Goal: Use online tool/utility: Utilize a website feature to perform a specific function

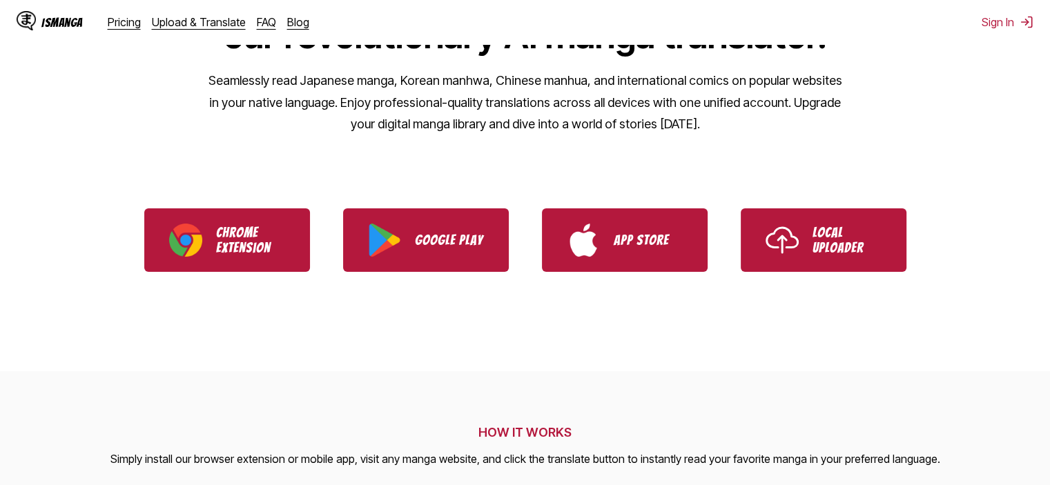
click at [864, 250] on p "Local Uploader" at bounding box center [847, 240] width 69 height 30
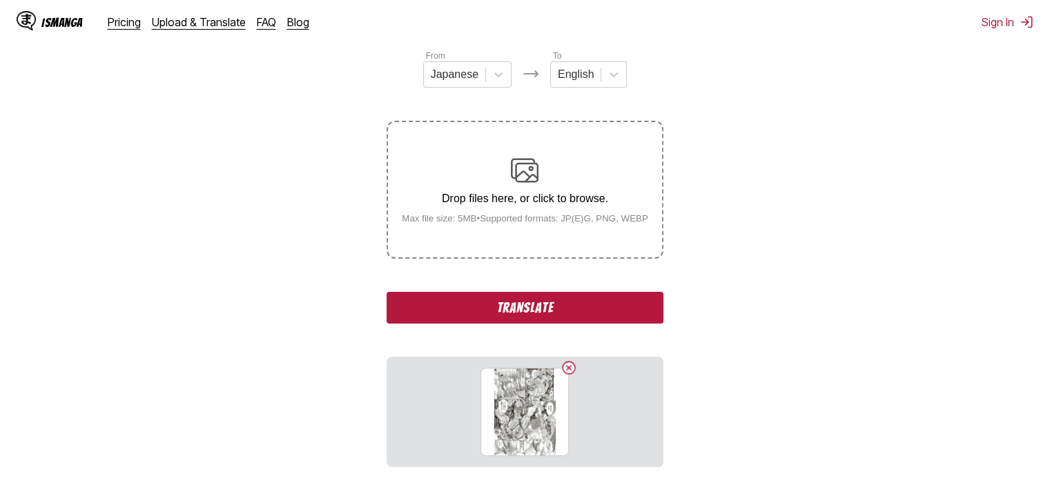
scroll to position [283, 0]
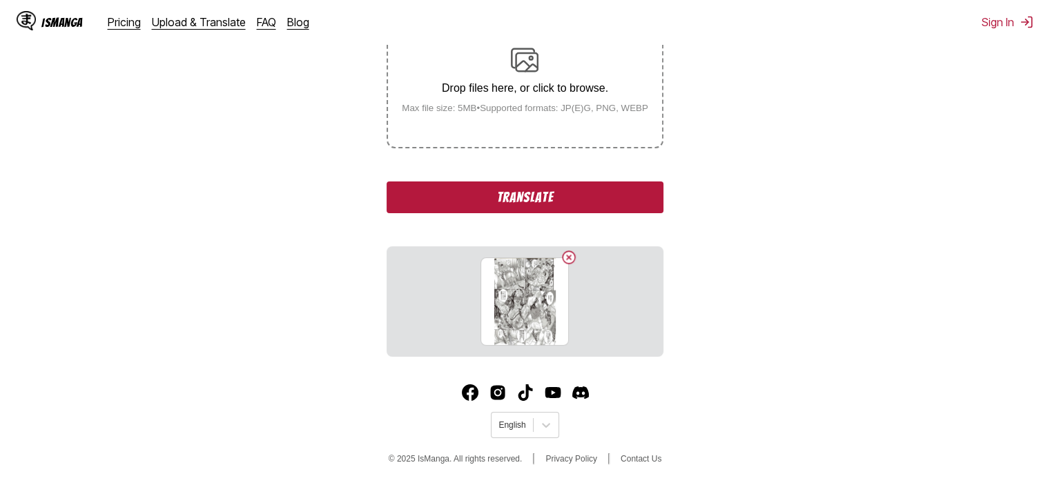
click at [530, 200] on button "Translate" at bounding box center [525, 198] width 276 height 32
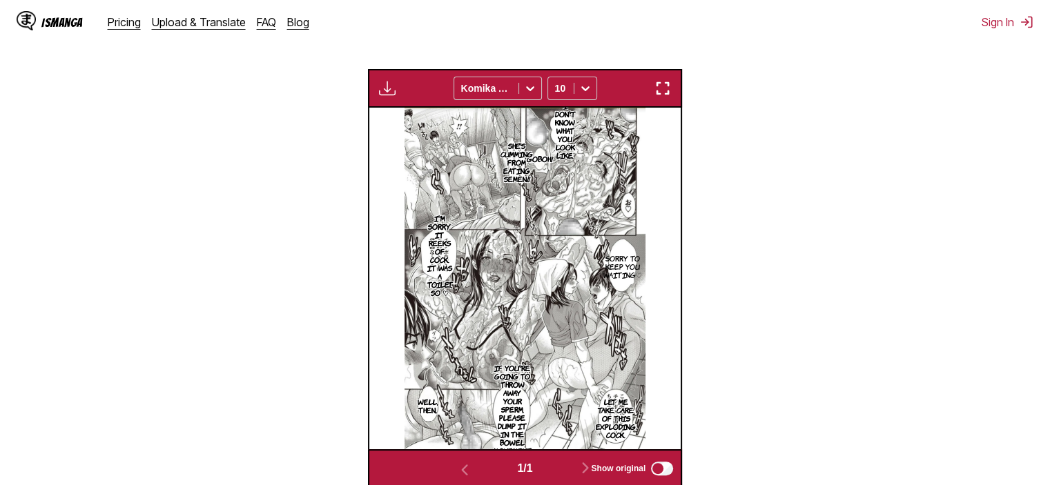
scroll to position [372, 0]
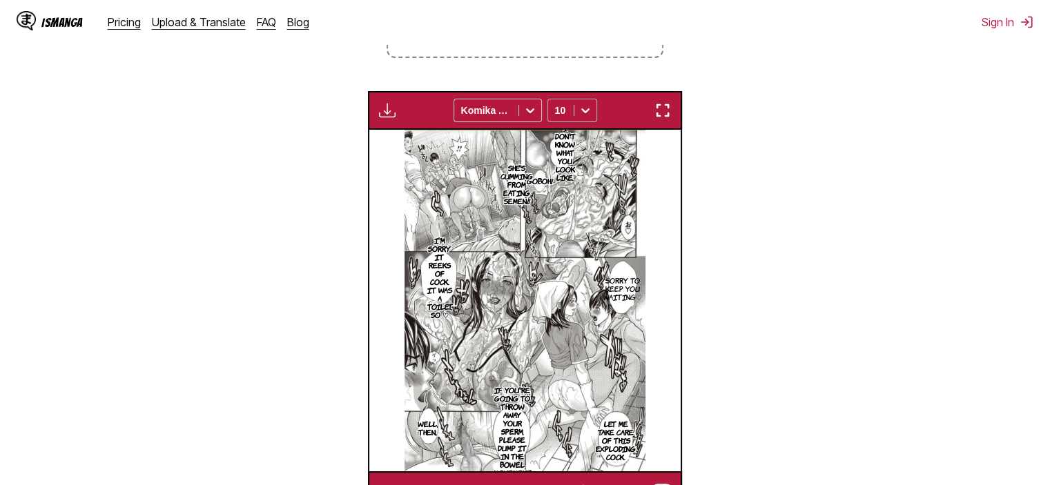
click at [583, 115] on icon at bounding box center [586, 111] width 14 height 14
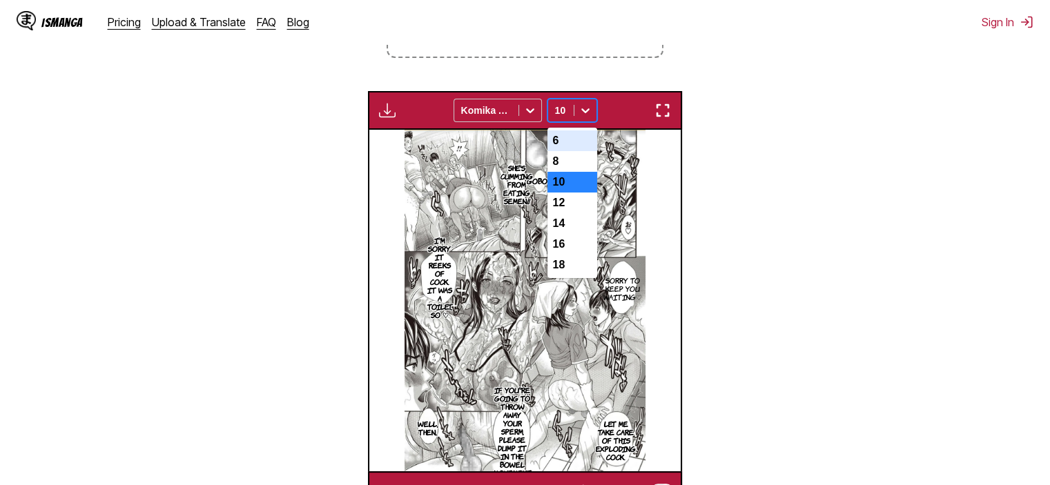
click at [588, 140] on div "6" at bounding box center [572, 140] width 50 height 21
click at [588, 140] on img at bounding box center [526, 301] width 242 height 342
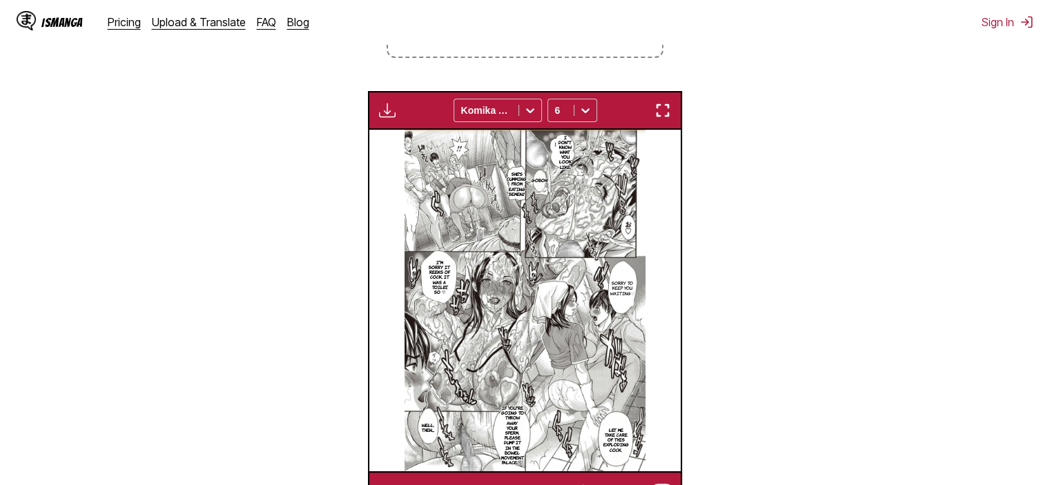
click at [389, 115] on img "button" at bounding box center [387, 110] width 17 height 17
click at [668, 115] on img "button" at bounding box center [662, 110] width 17 height 17
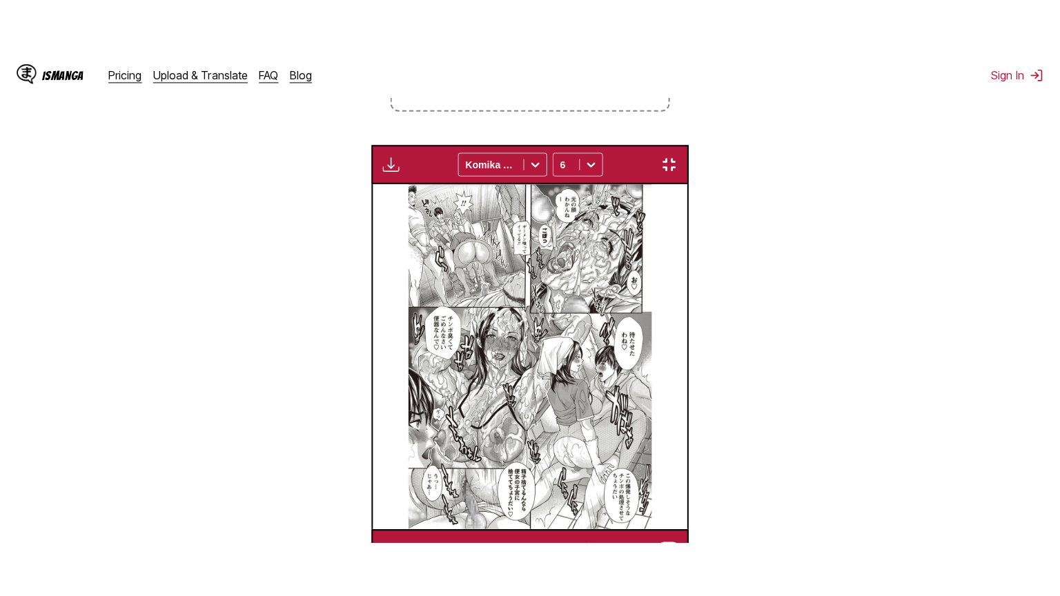
scroll to position [160, 0]
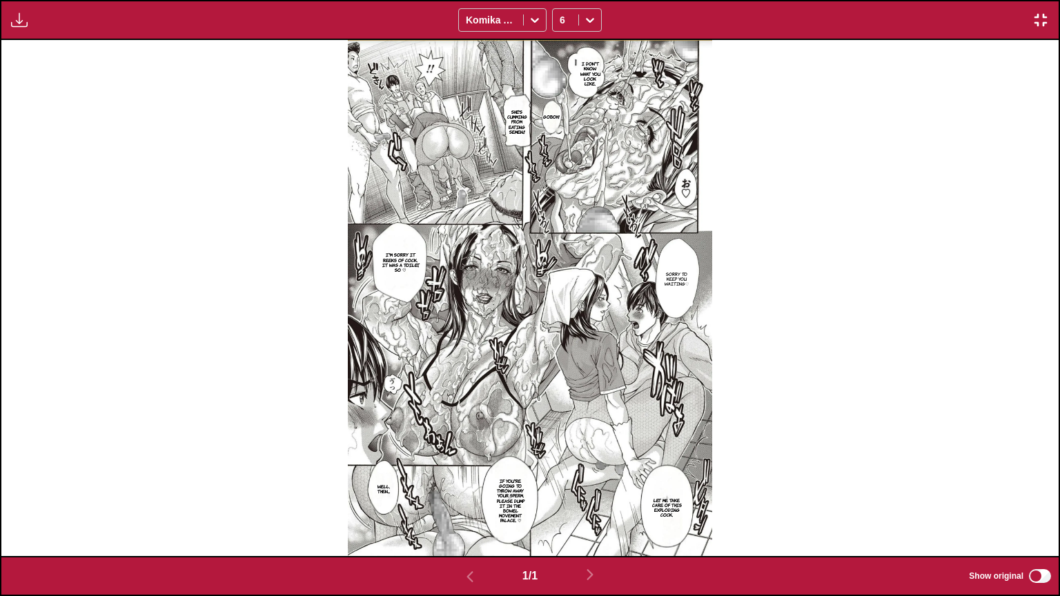
click at [1045, 21] on img "button" at bounding box center [1041, 20] width 17 height 17
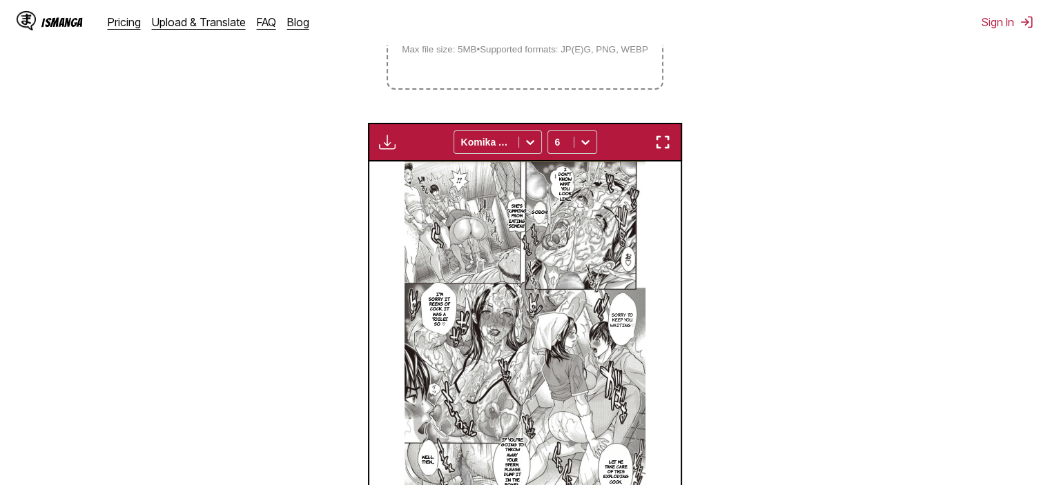
scroll to position [320, 0]
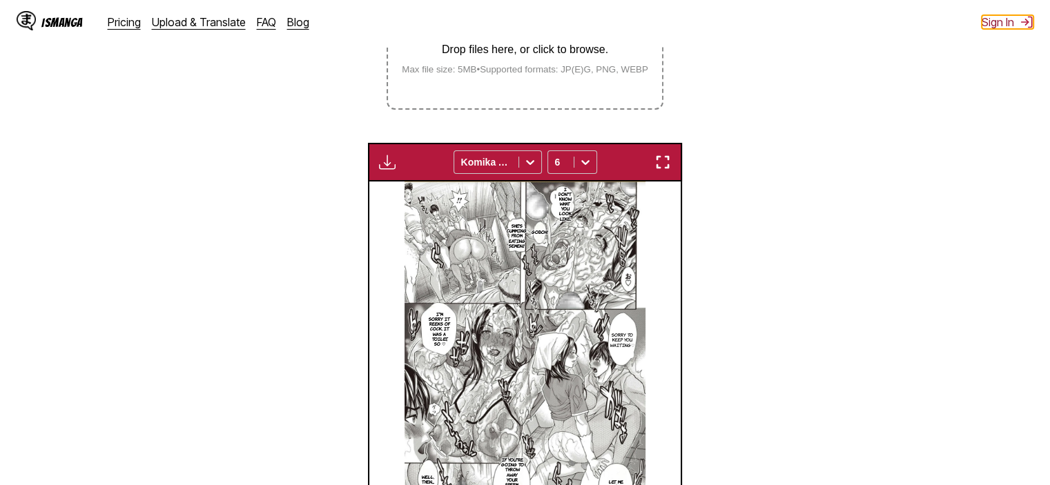
click at [995, 24] on button "Sign In" at bounding box center [1008, 22] width 52 height 14
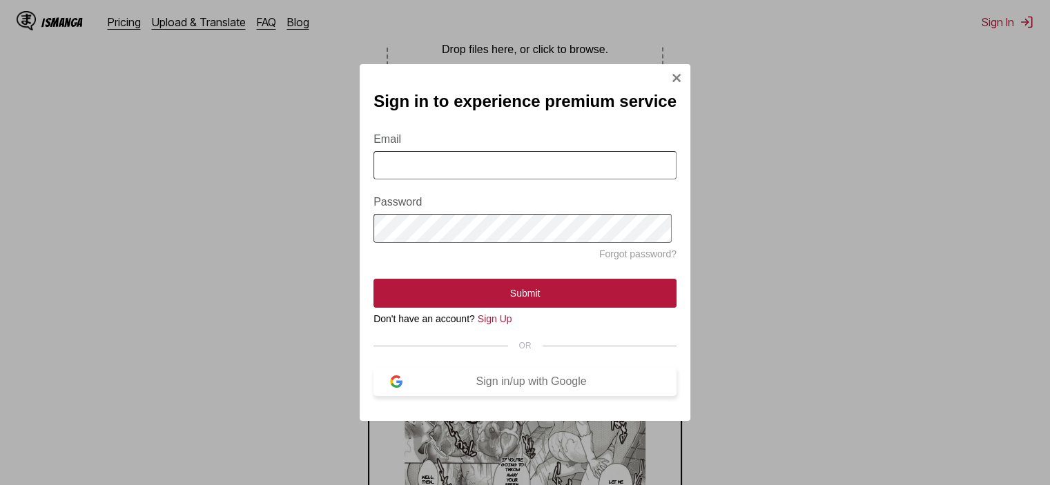
click at [494, 388] on div "Sign in/up with Google" at bounding box center [531, 382] width 258 height 12
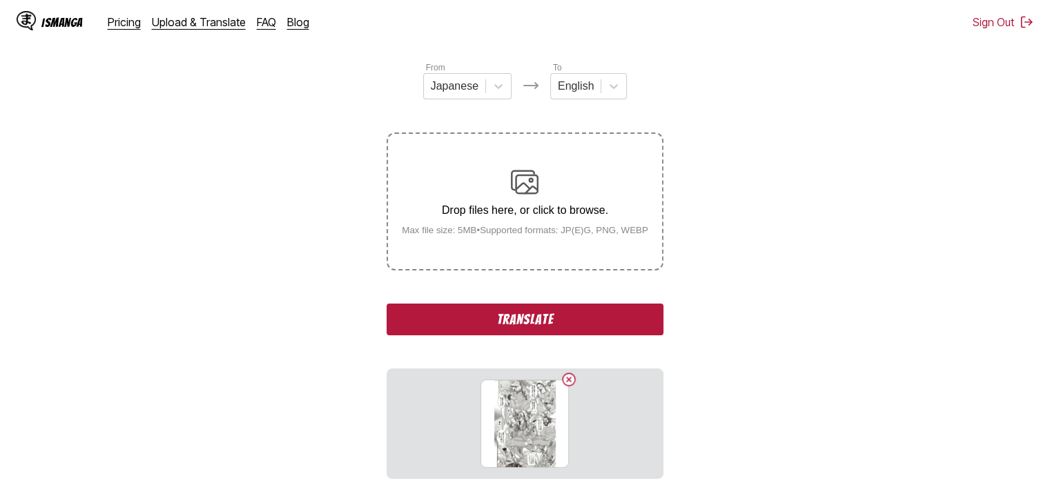
scroll to position [283, 0]
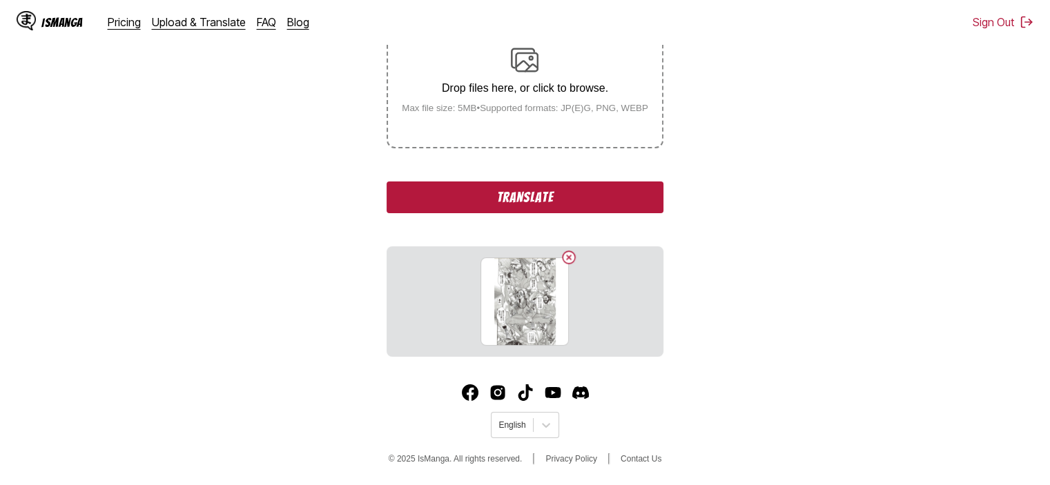
click at [516, 194] on button "Translate" at bounding box center [525, 198] width 276 height 32
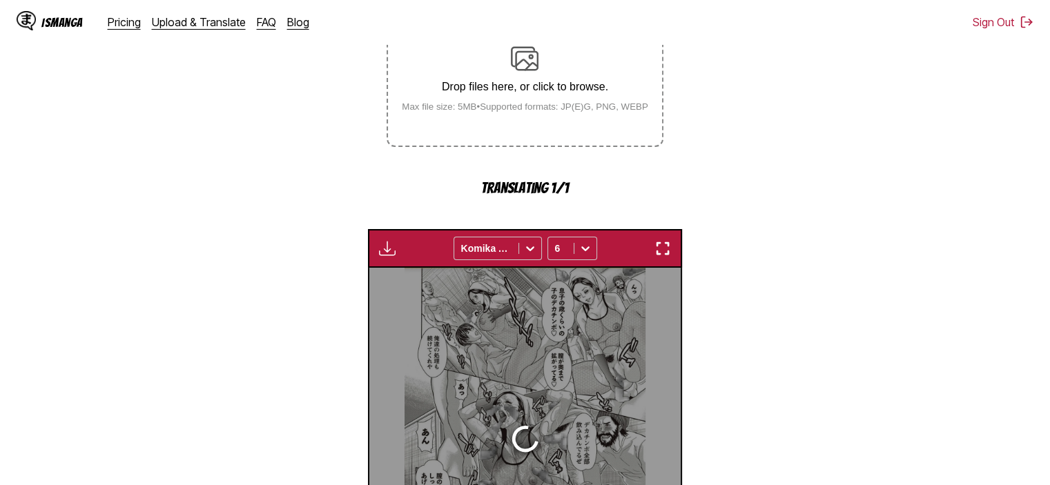
scroll to position [421, 0]
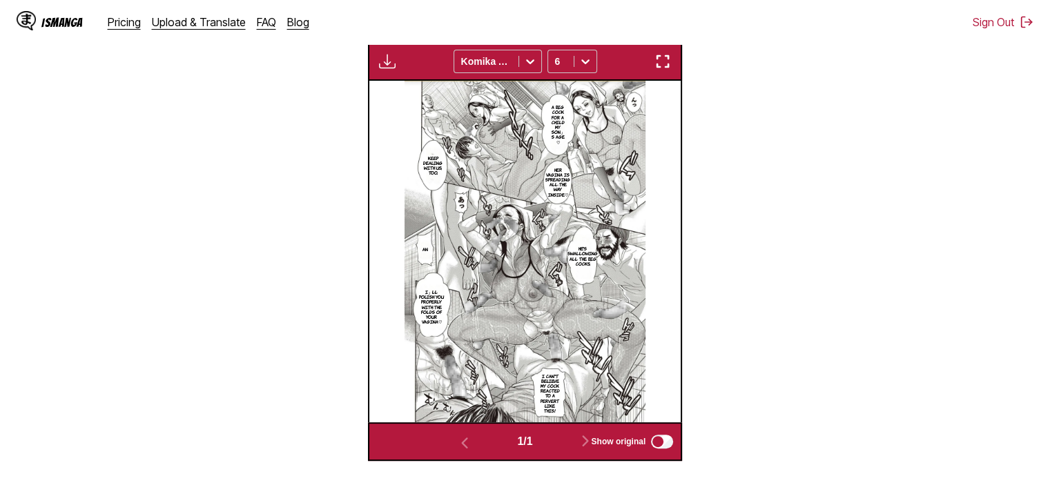
click at [391, 64] on img "button" at bounding box center [387, 61] width 17 height 17
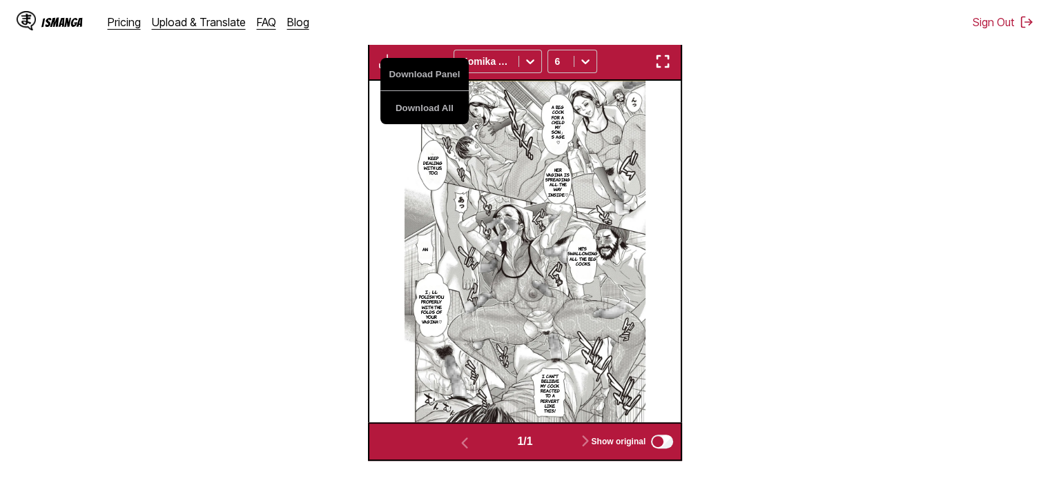
click at [419, 55] on div "Download Panel Download All Komika Axis 6" at bounding box center [525, 61] width 314 height 39
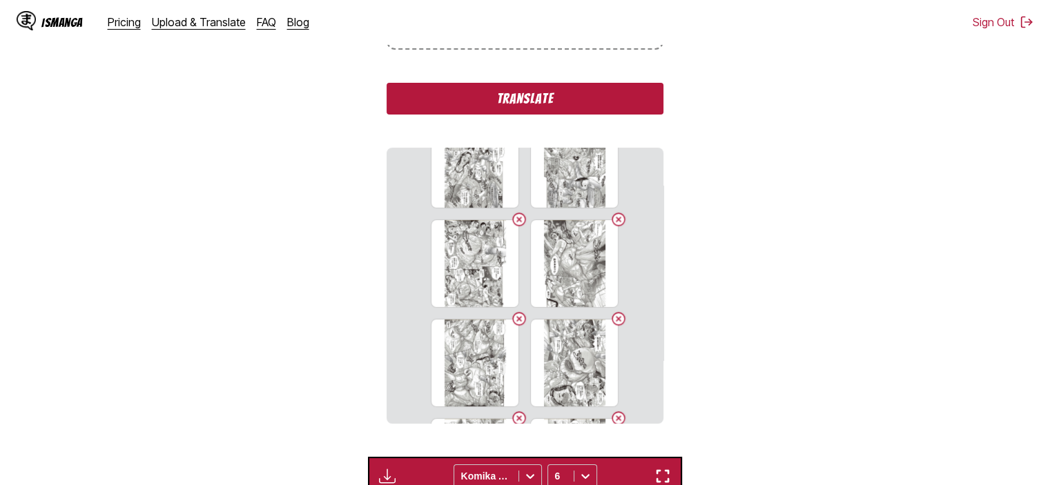
scroll to position [0, 0]
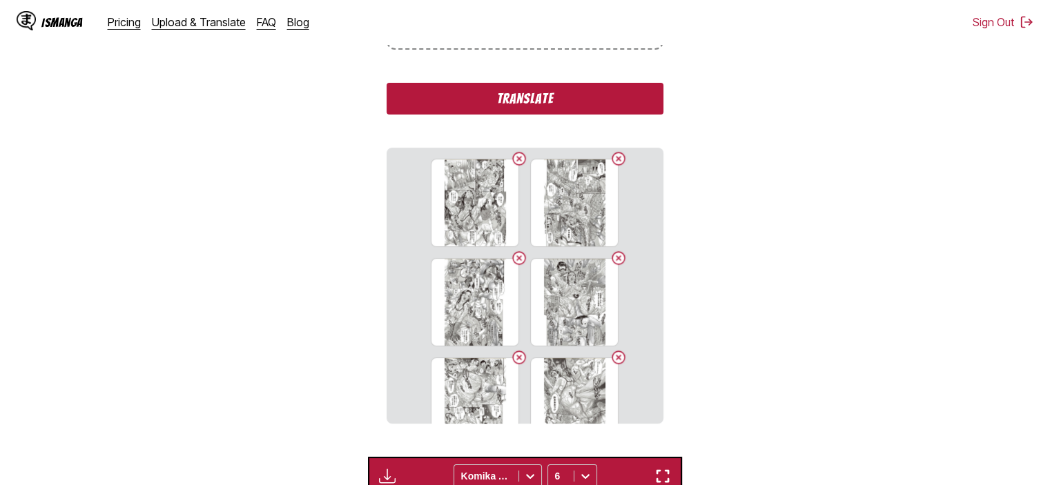
drag, startPoint x: 275, startPoint y: 182, endPoint x: 292, endPoint y: 170, distance: 20.9
click at [275, 182] on section "From Japanese To English Drop files here, or click to browse. Max file size: 5M…" at bounding box center [525, 358] width 1028 height 1036
click at [439, 110] on button "Translate" at bounding box center [525, 99] width 276 height 32
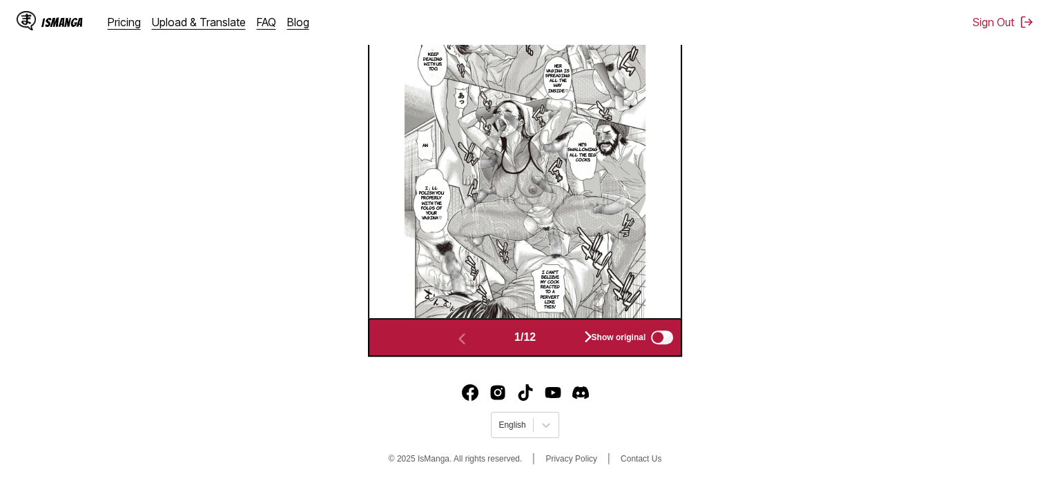
scroll to position [527, 0]
click at [590, 334] on div "Show original" at bounding box center [629, 338] width 93 height 18
click at [594, 339] on span "Show original" at bounding box center [618, 338] width 55 height 10
click at [619, 336] on span "Show original" at bounding box center [618, 338] width 55 height 10
click at [585, 336] on img "button" at bounding box center [588, 337] width 17 height 17
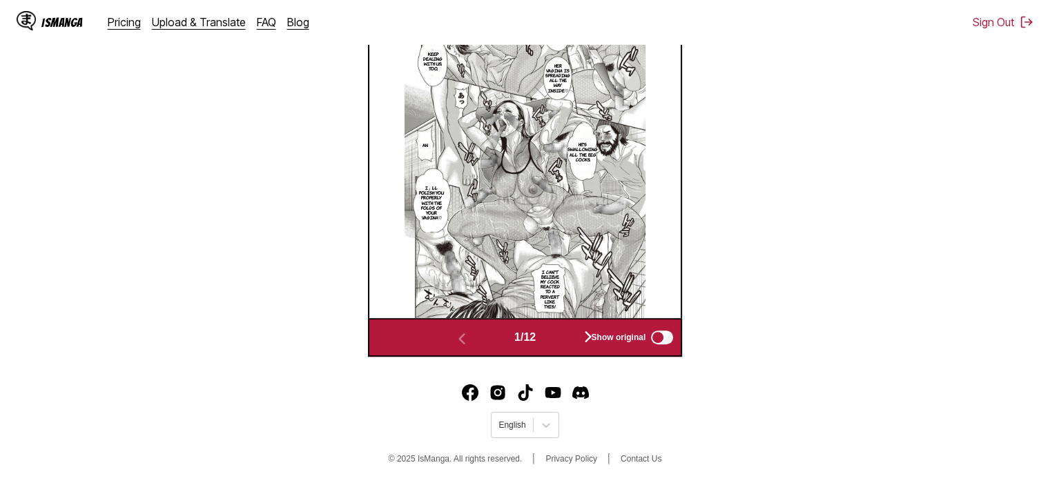
scroll to position [503, 0]
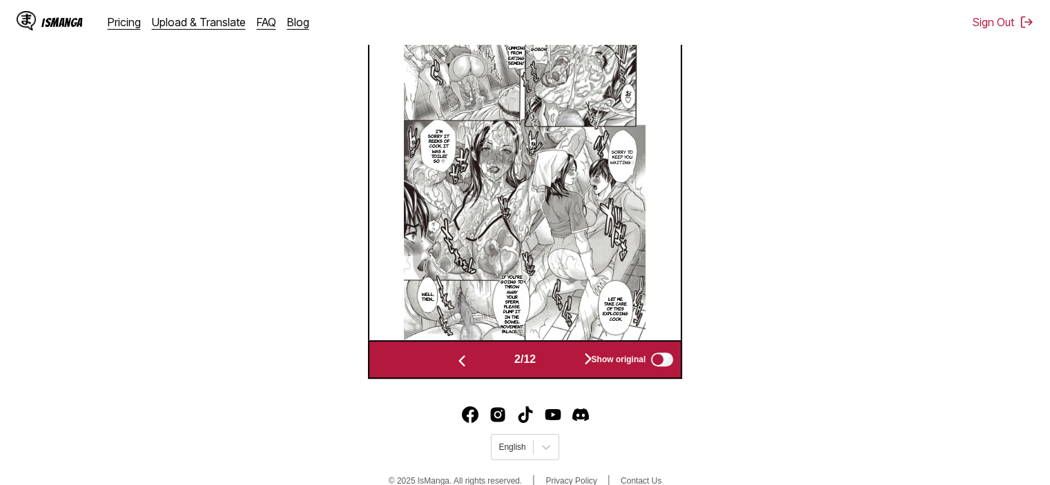
click at [581, 358] on button "button" at bounding box center [588, 360] width 83 height 20
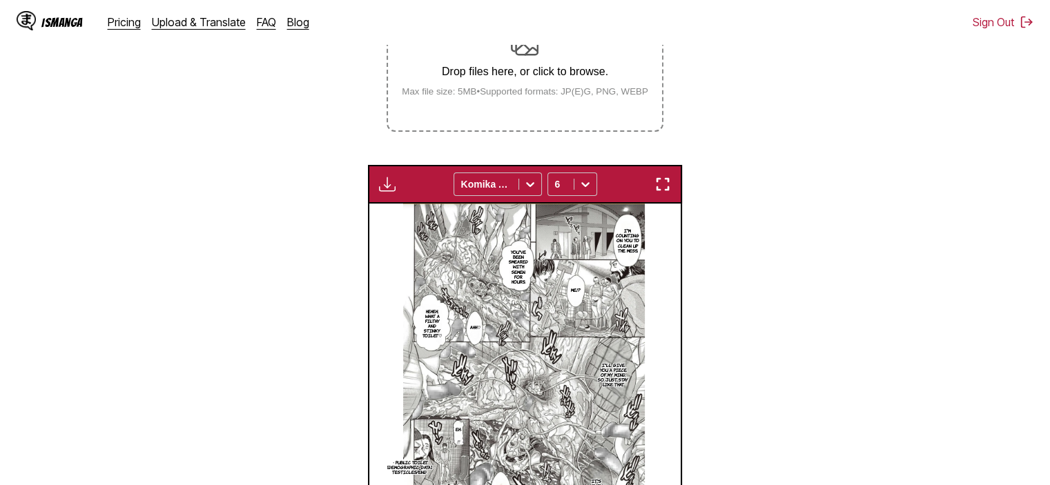
scroll to position [296, 0]
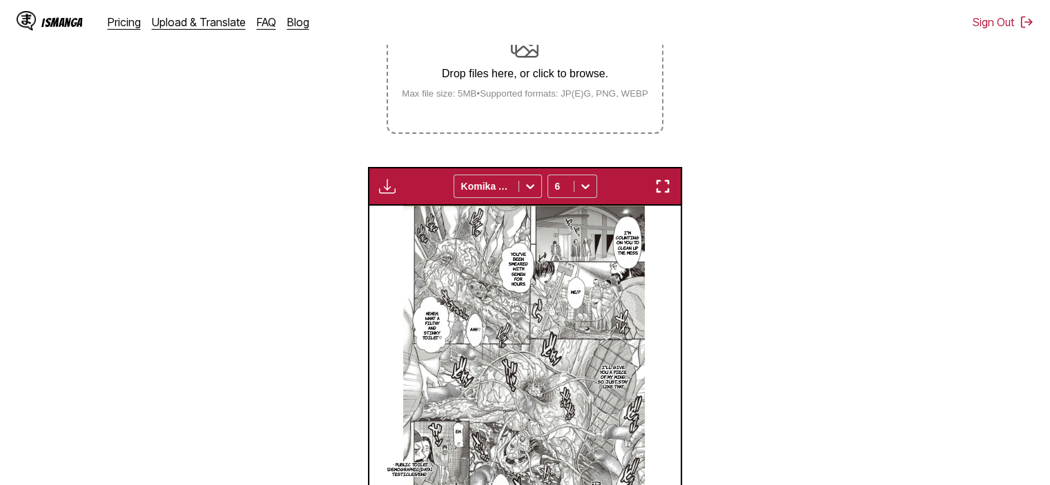
click at [383, 187] on img "button" at bounding box center [387, 186] width 17 height 17
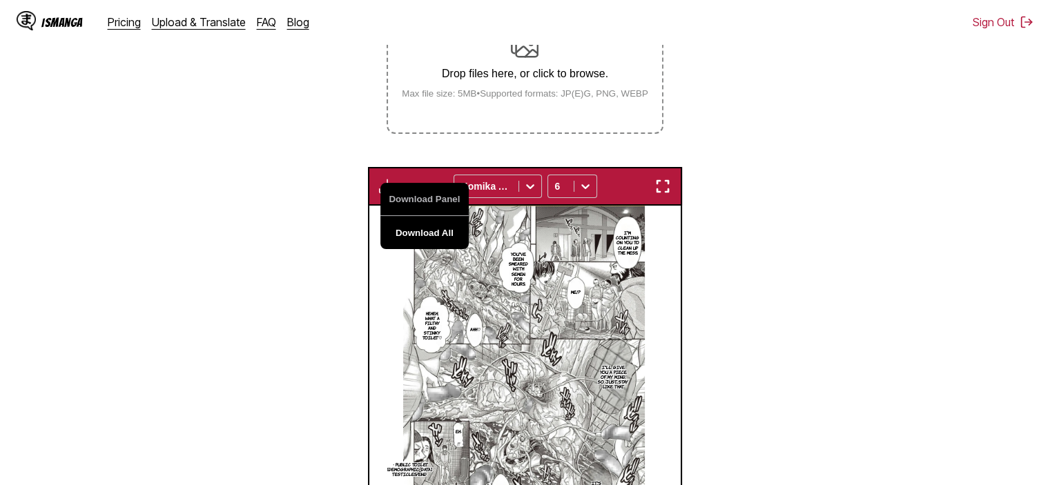
click at [434, 231] on button "Download All" at bounding box center [424, 232] width 88 height 33
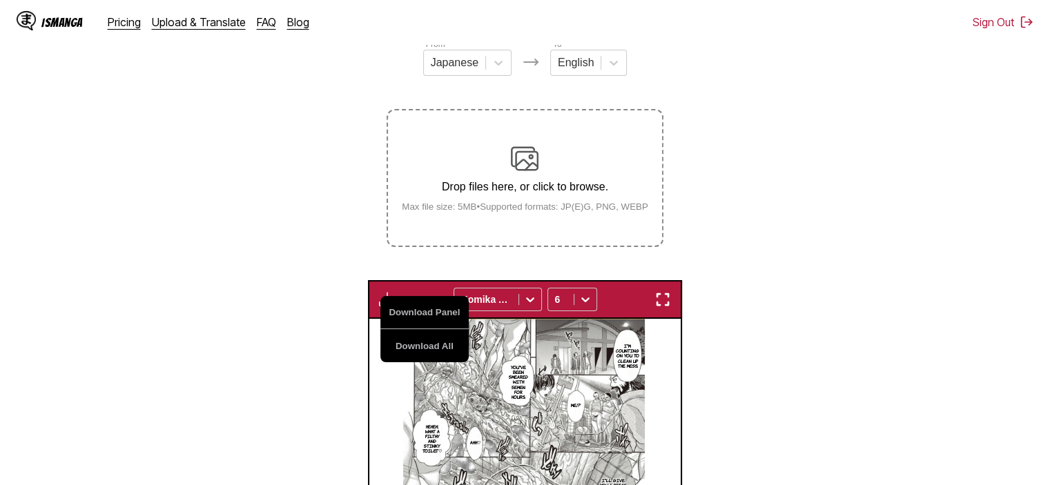
scroll to position [182, 0]
click at [331, 280] on section "From Japanese To English Drop files here, or click to browse. Max file size: 5M…" at bounding box center [525, 369] width 1028 height 662
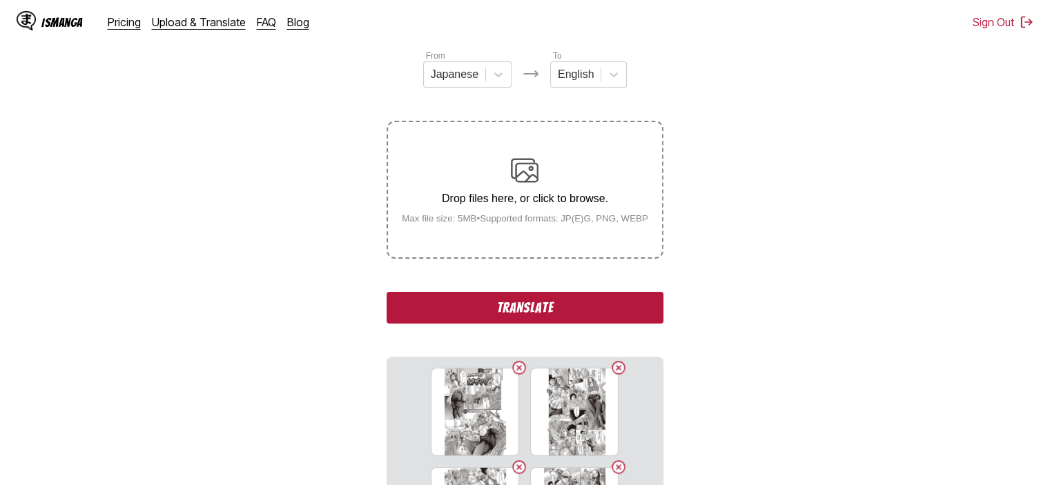
scroll to position [182, 0]
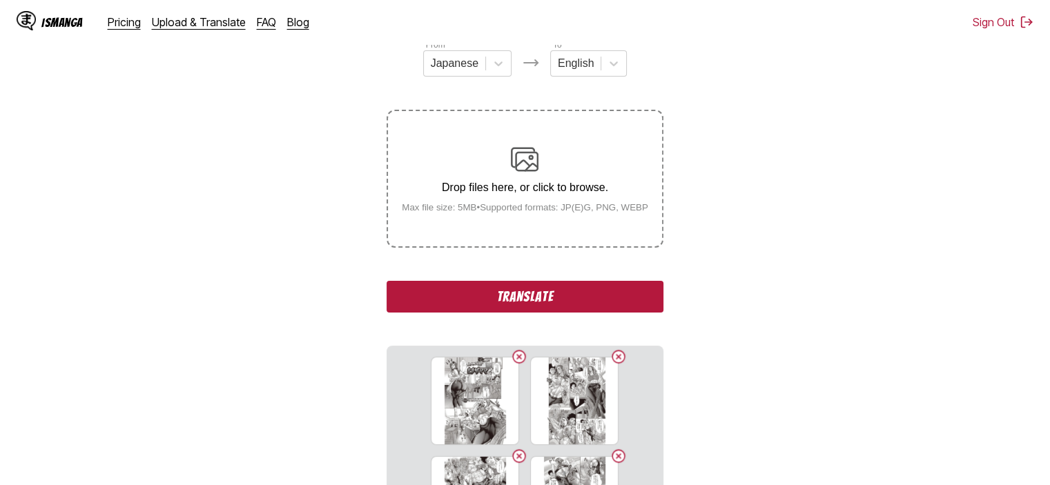
click at [411, 312] on button "Translate" at bounding box center [525, 297] width 276 height 32
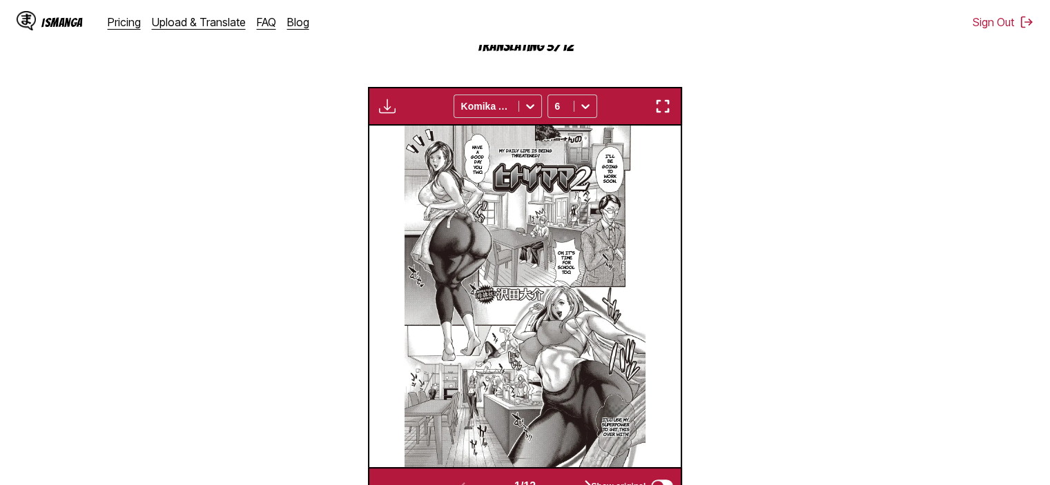
click at [381, 108] on img "button" at bounding box center [387, 106] width 17 height 17
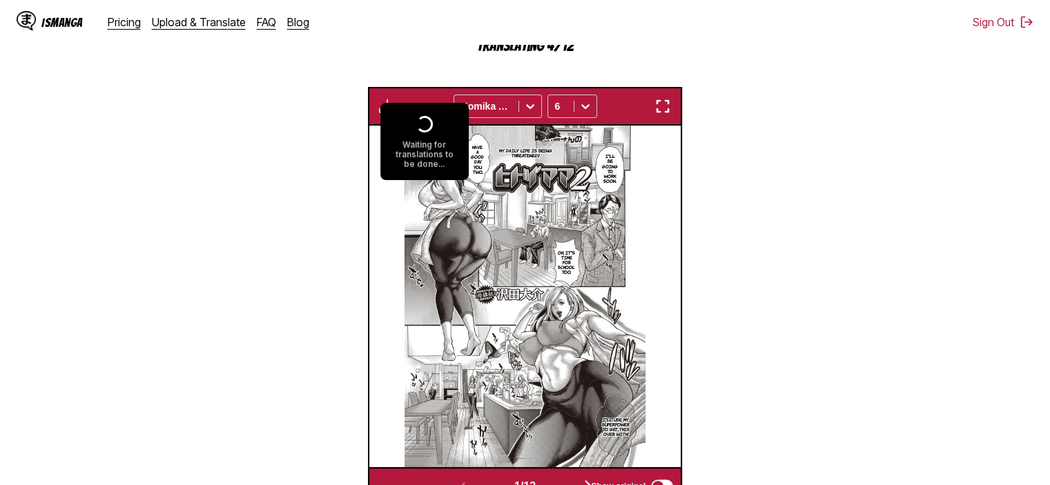
click at [295, 104] on section "From Japanese To English Drop files here, or click to browse. Max file size: 5M…" at bounding box center [525, 150] width 1028 height 711
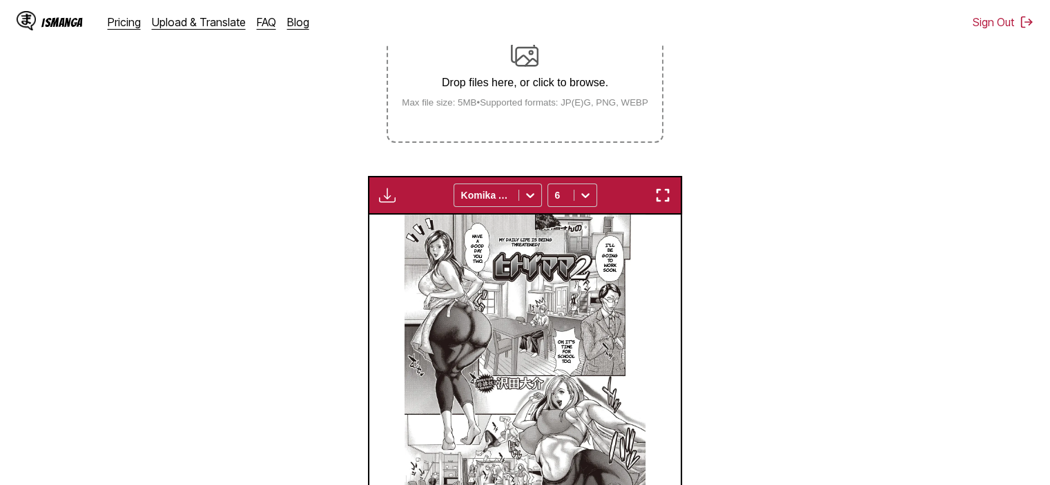
scroll to position [356, 0]
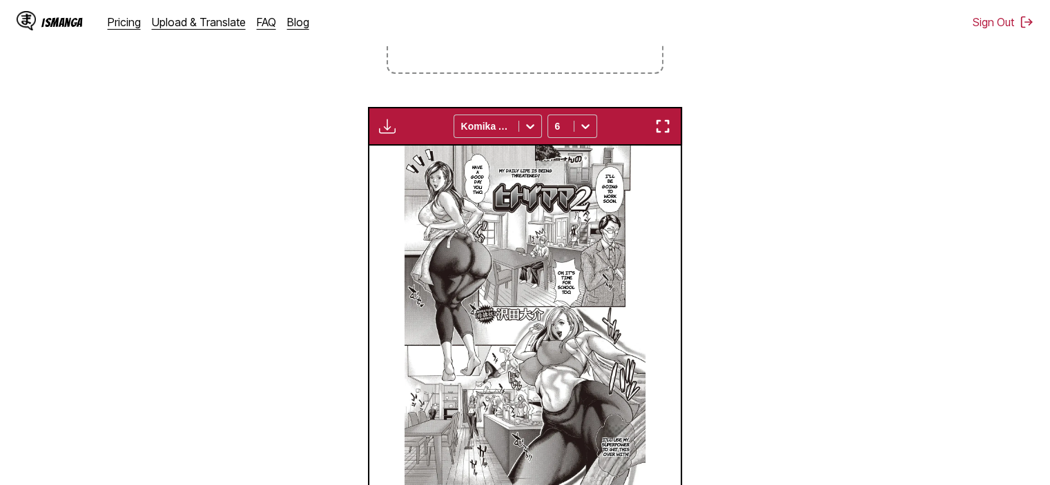
click at [381, 126] on img "button" at bounding box center [387, 126] width 17 height 17
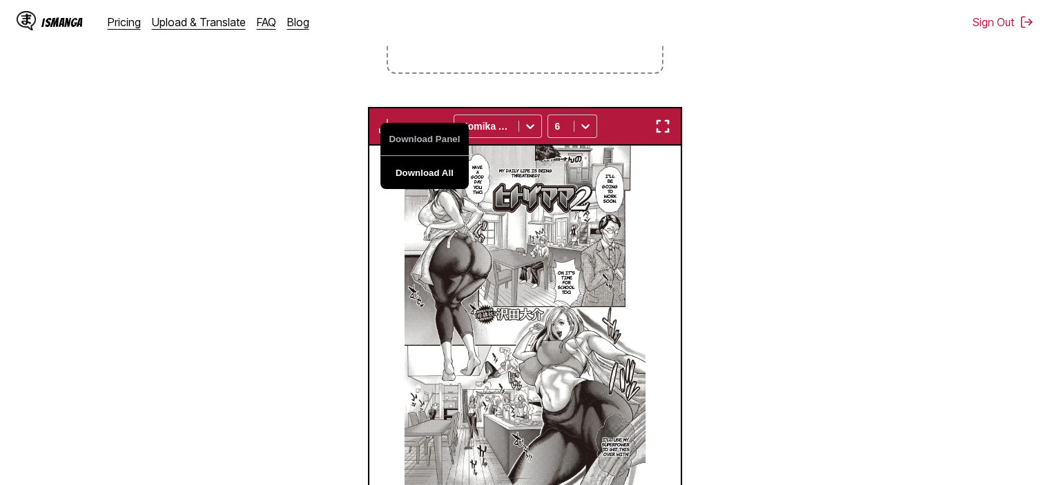
click at [420, 174] on button "Download All" at bounding box center [424, 172] width 88 height 33
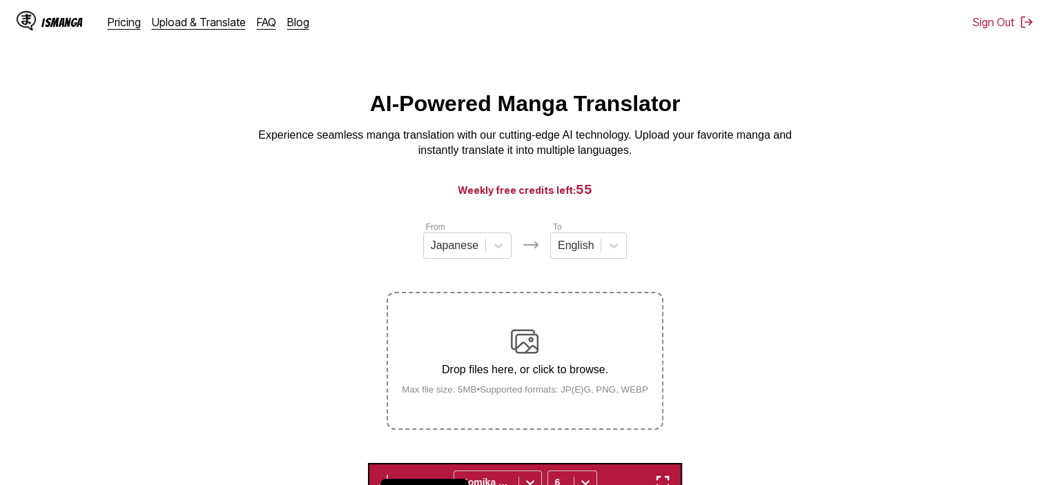
scroll to position [0, 0]
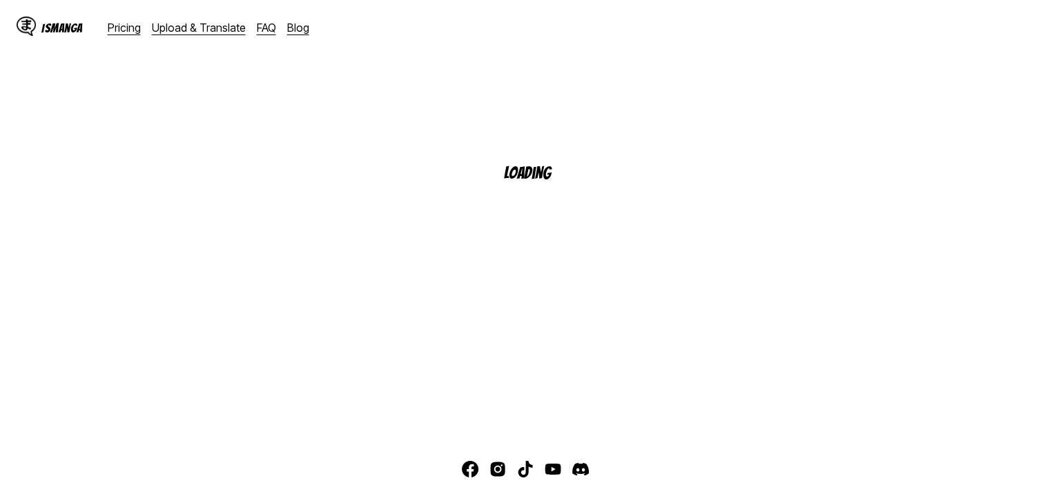
scroll to position [138, 0]
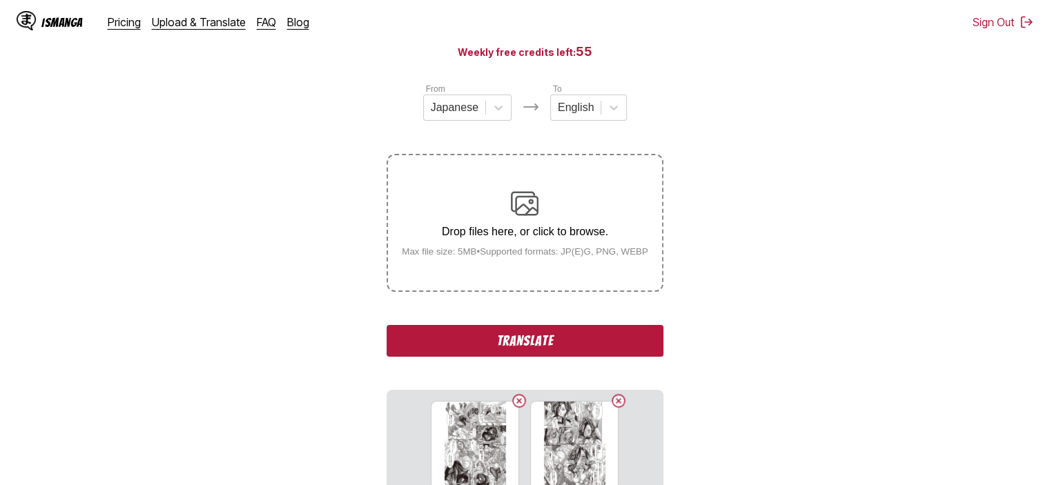
click at [546, 346] on button "Translate" at bounding box center [525, 341] width 276 height 32
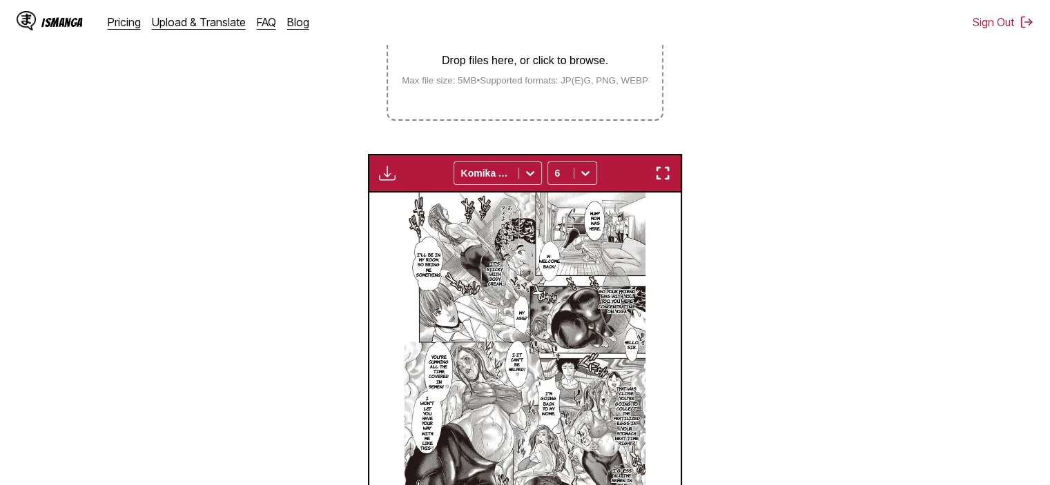
scroll to position [287, 0]
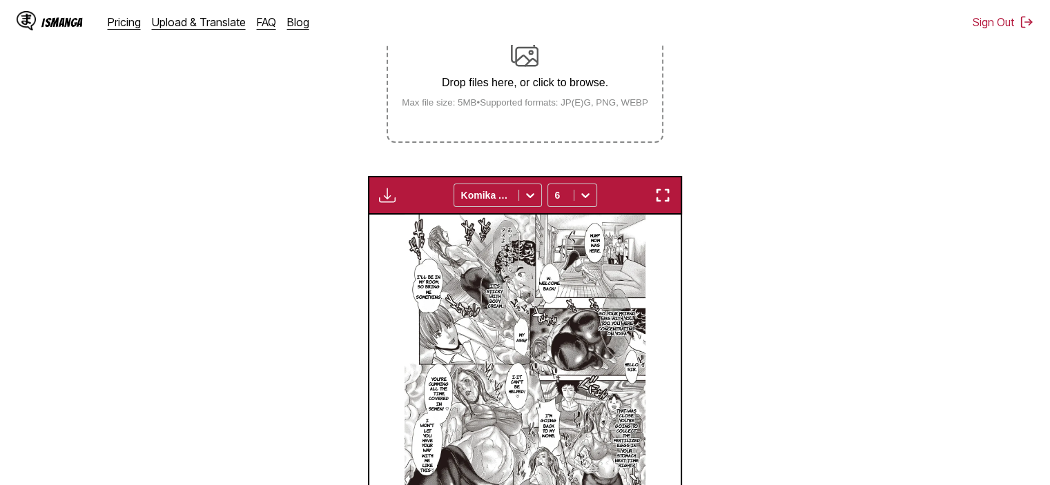
click at [384, 198] on img "button" at bounding box center [387, 195] width 17 height 17
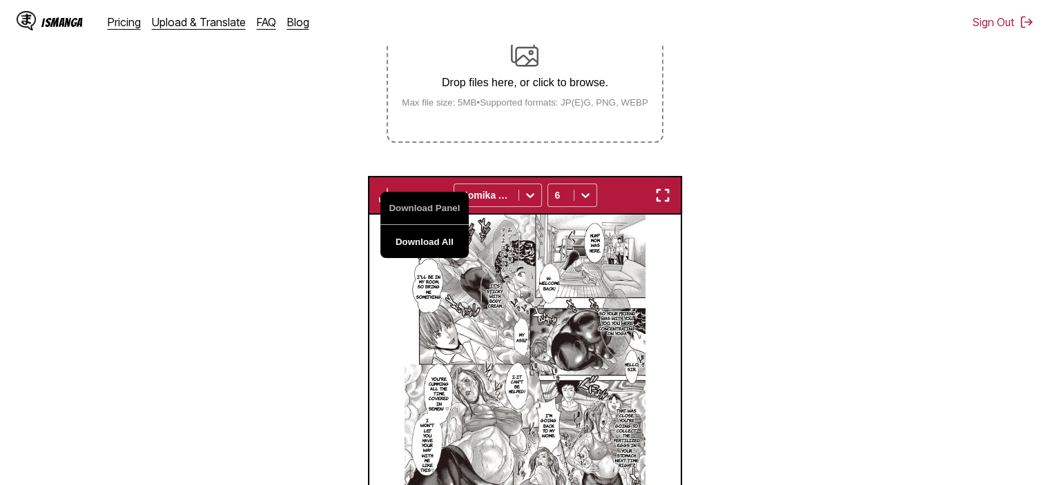
click at [416, 244] on button "Download All" at bounding box center [424, 241] width 88 height 33
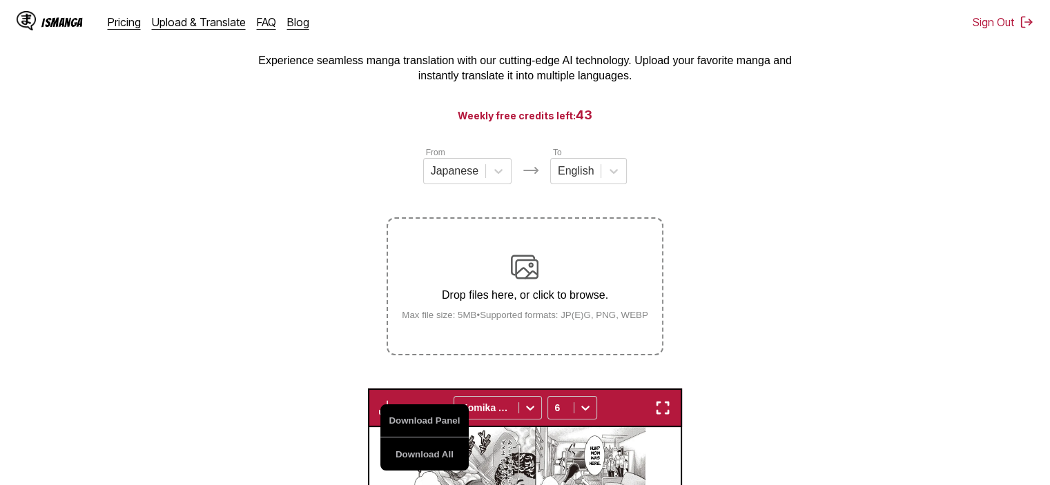
scroll to position [44, 0]
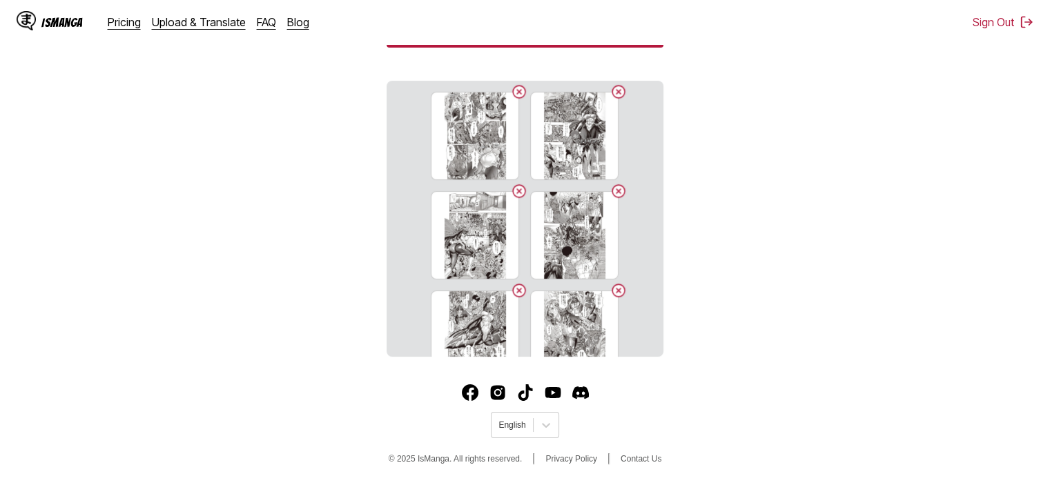
scroll to position [311, 0]
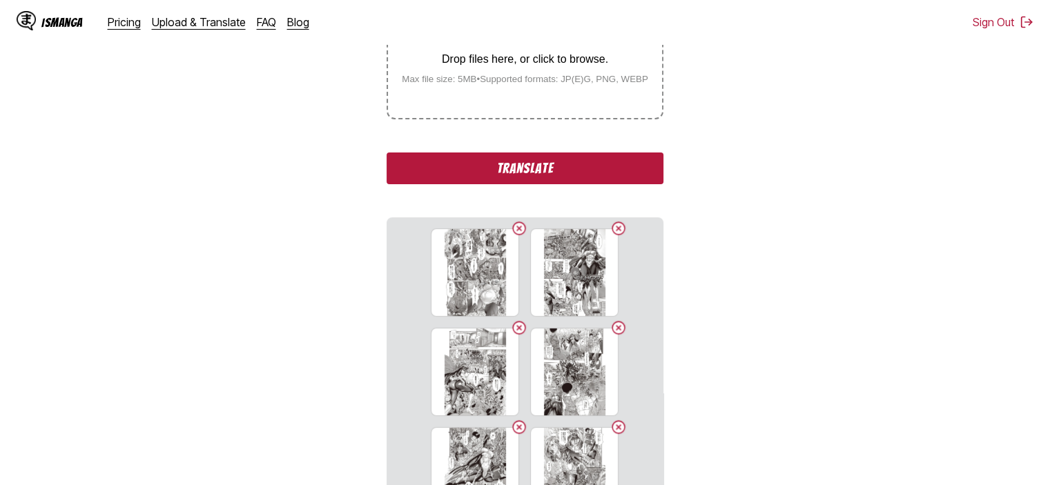
click at [587, 174] on button "Translate" at bounding box center [525, 169] width 276 height 32
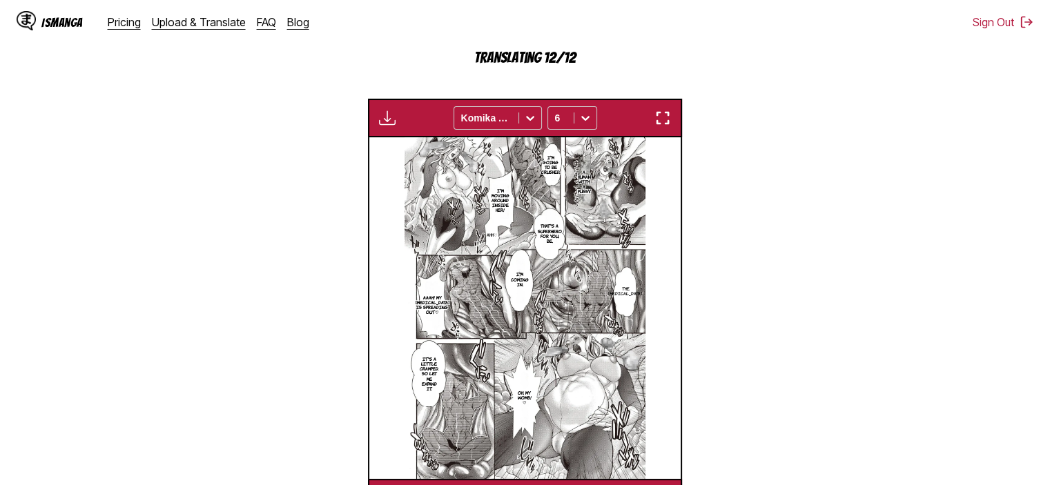
scroll to position [356, 0]
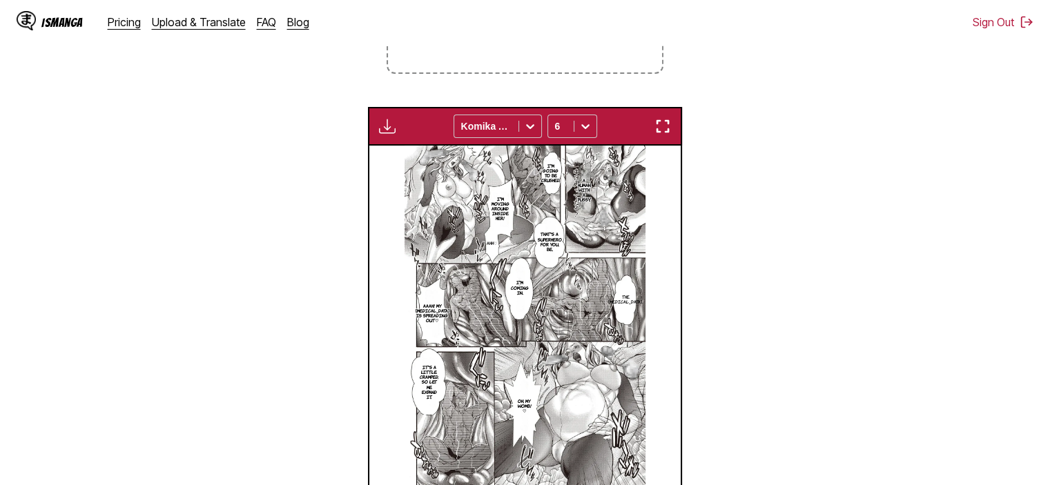
click at [392, 130] on img "button" at bounding box center [387, 126] width 17 height 17
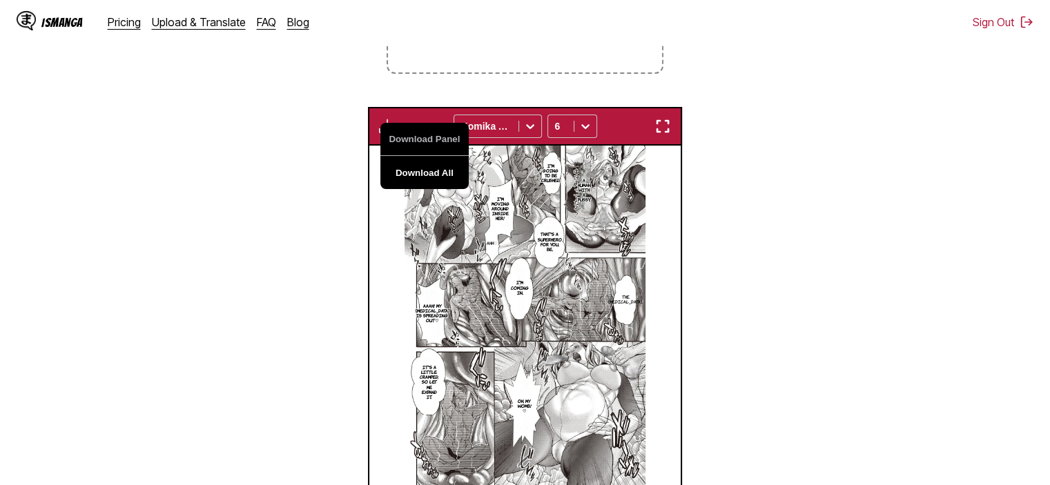
click at [436, 172] on button "Download All" at bounding box center [424, 172] width 88 height 33
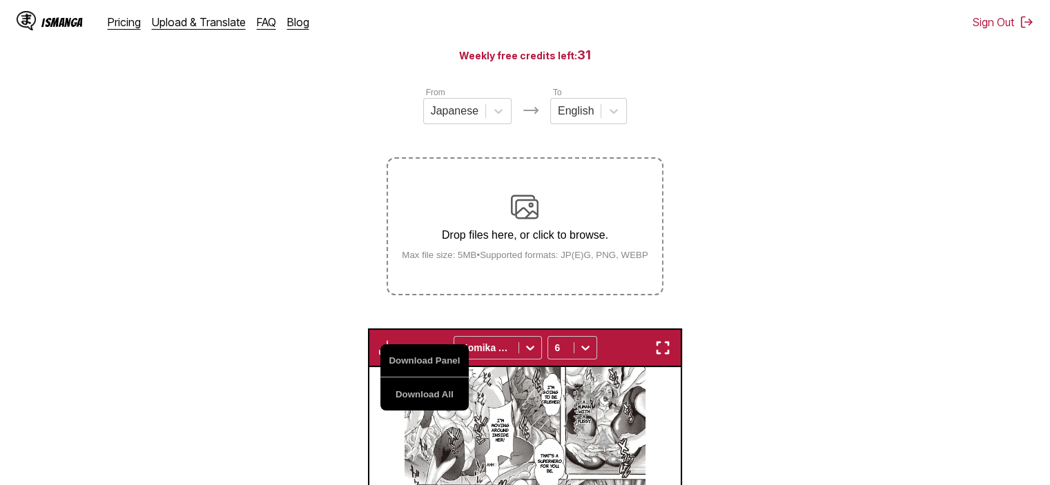
scroll to position [80, 0]
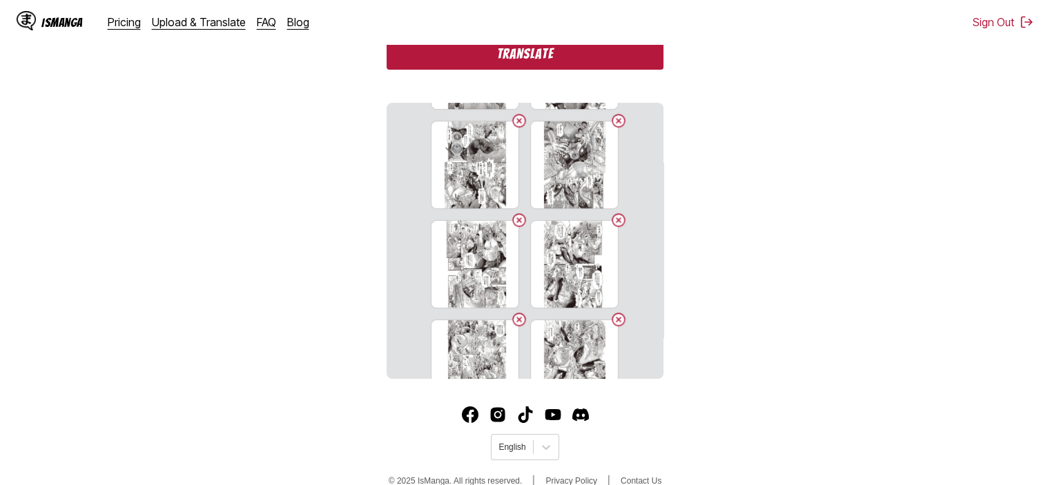
scroll to position [331, 0]
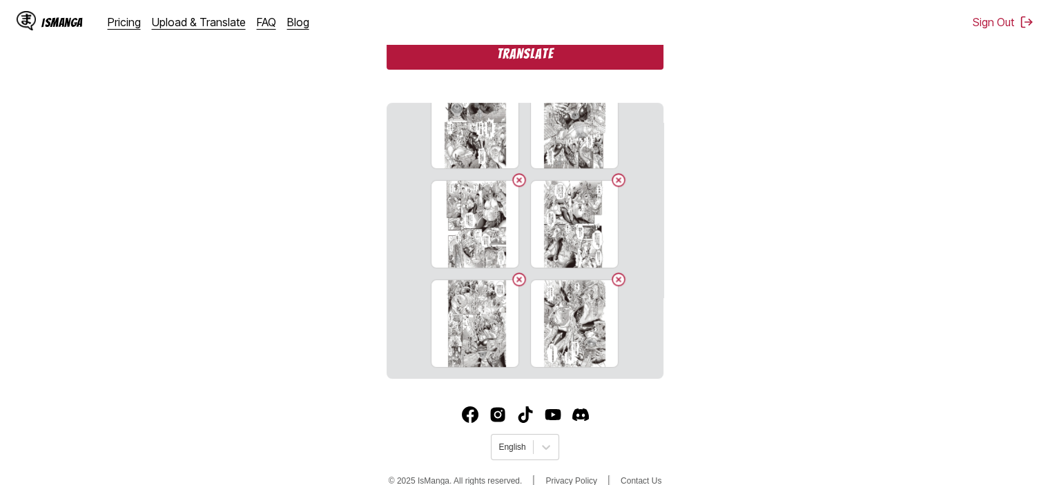
click at [485, 61] on button "Translate" at bounding box center [525, 54] width 276 height 32
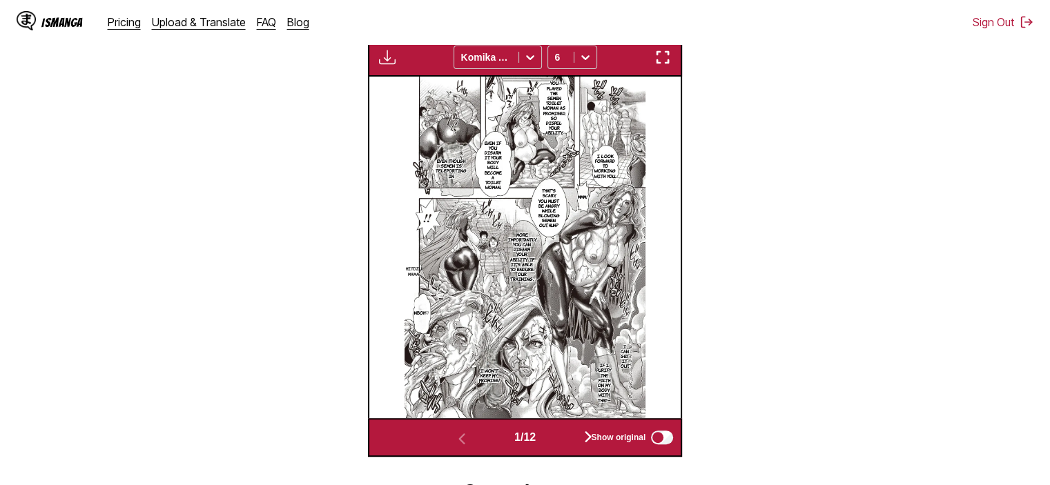
scroll to position [287, 0]
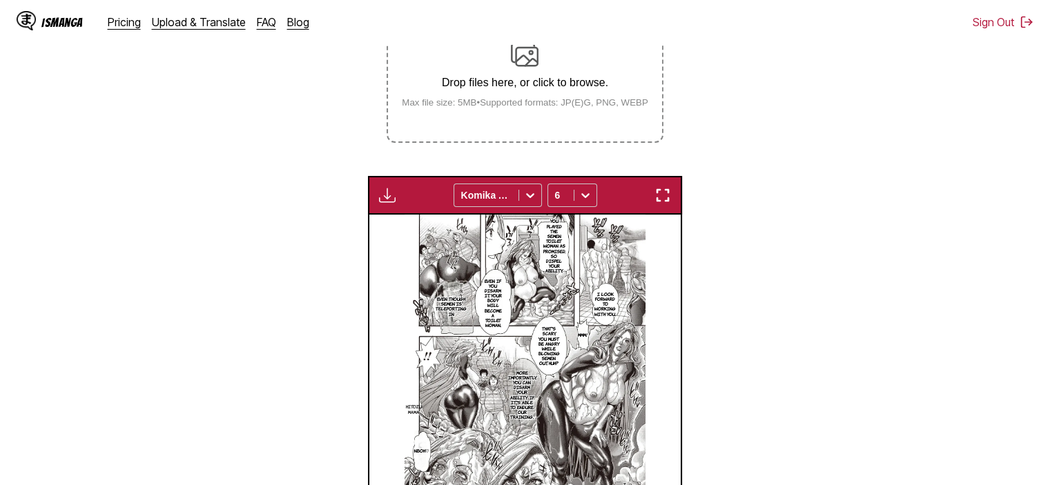
click at [396, 198] on button "button" at bounding box center [387, 195] width 25 height 18
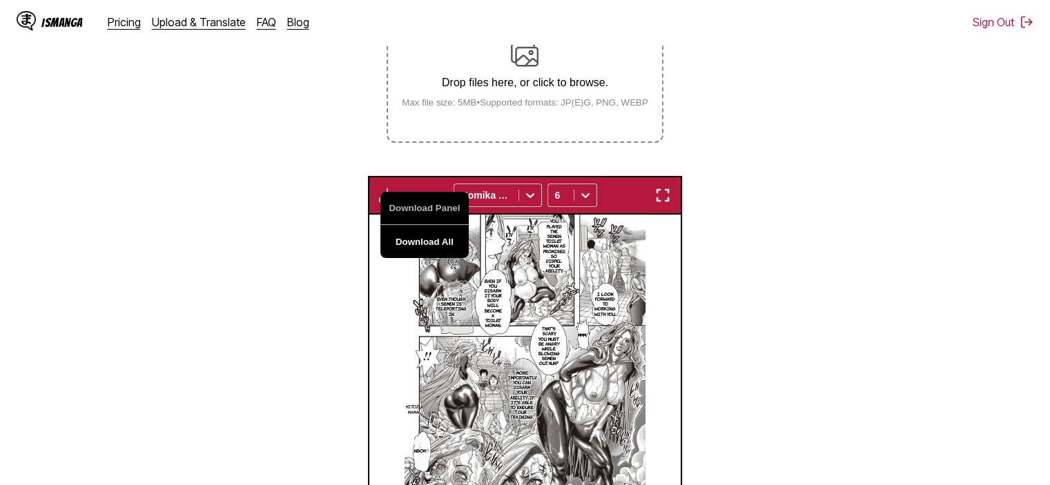
click at [420, 234] on button "Download All" at bounding box center [424, 241] width 88 height 33
